Goal: Browse casually

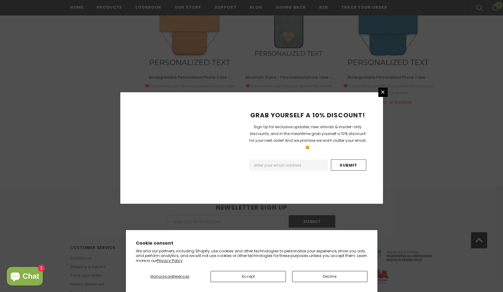
scroll to position [687, 0]
